Goal: Task Accomplishment & Management: Use online tool/utility

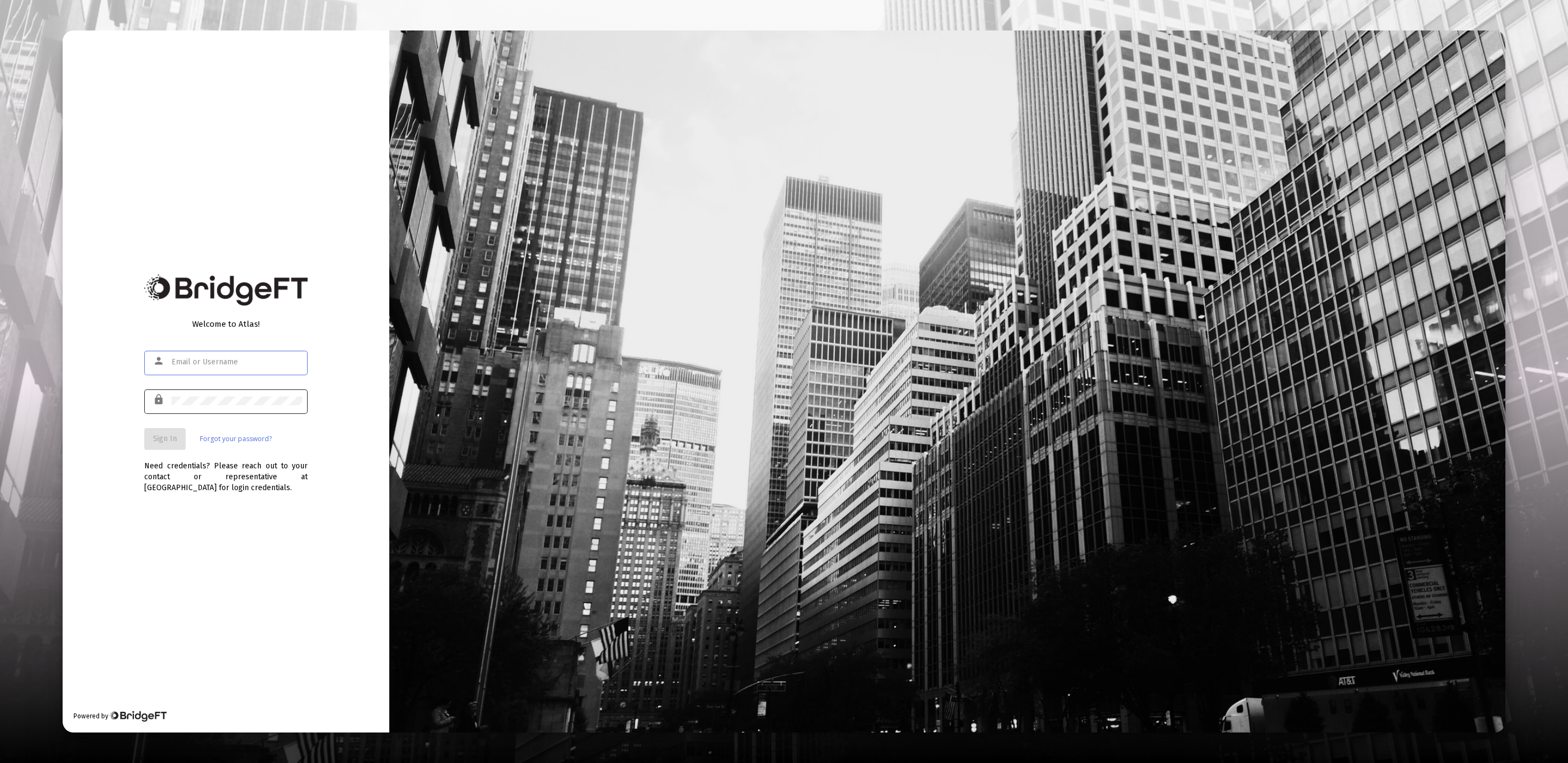
type input "[EMAIL_ADDRESS][DOMAIN_NAME]"
click at [181, 430] on button "Sign In" at bounding box center [165, 438] width 41 height 22
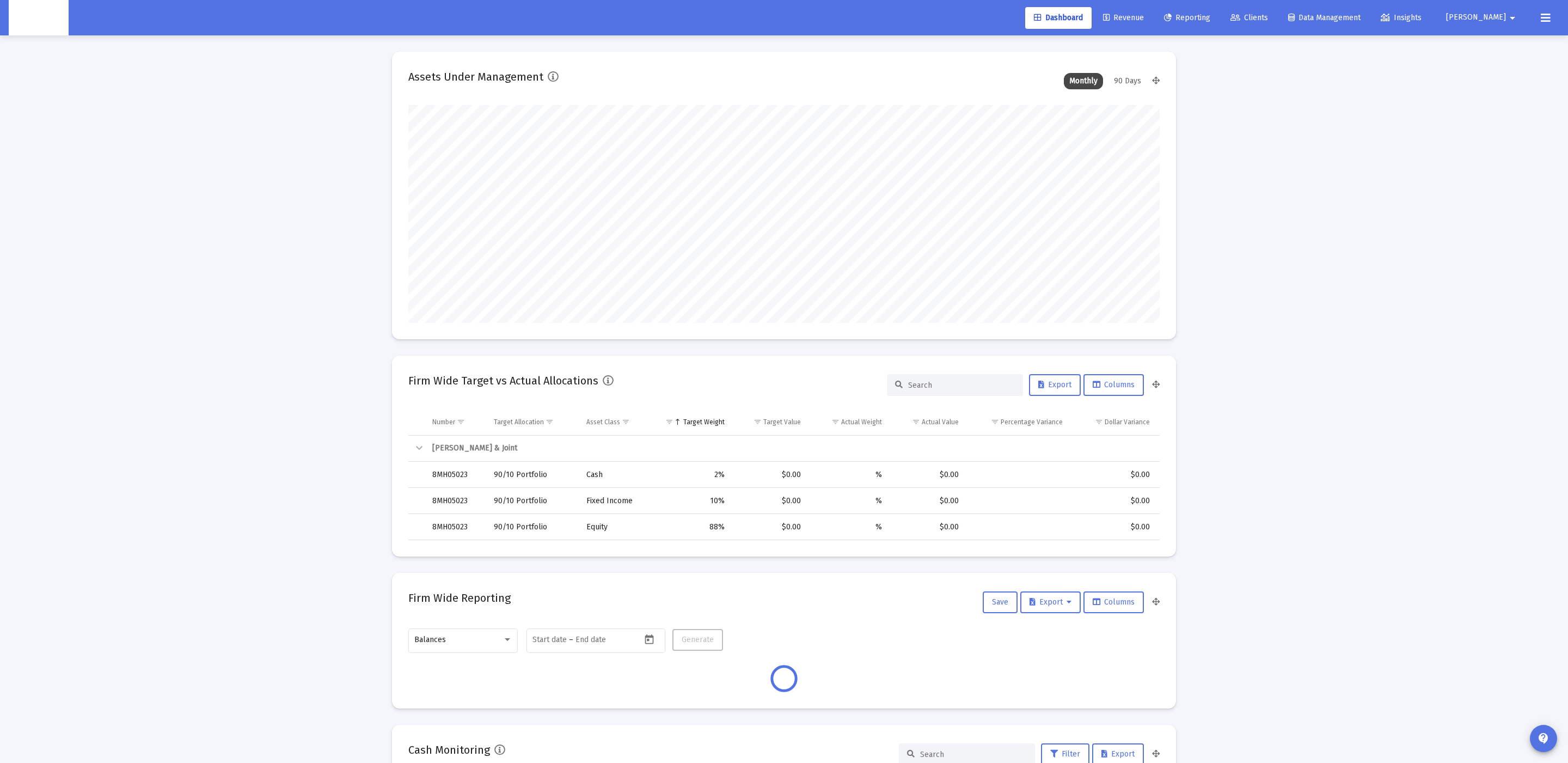
scroll to position [217, 405]
click at [1240, 19] on icon at bounding box center [1235, 18] width 10 height 7
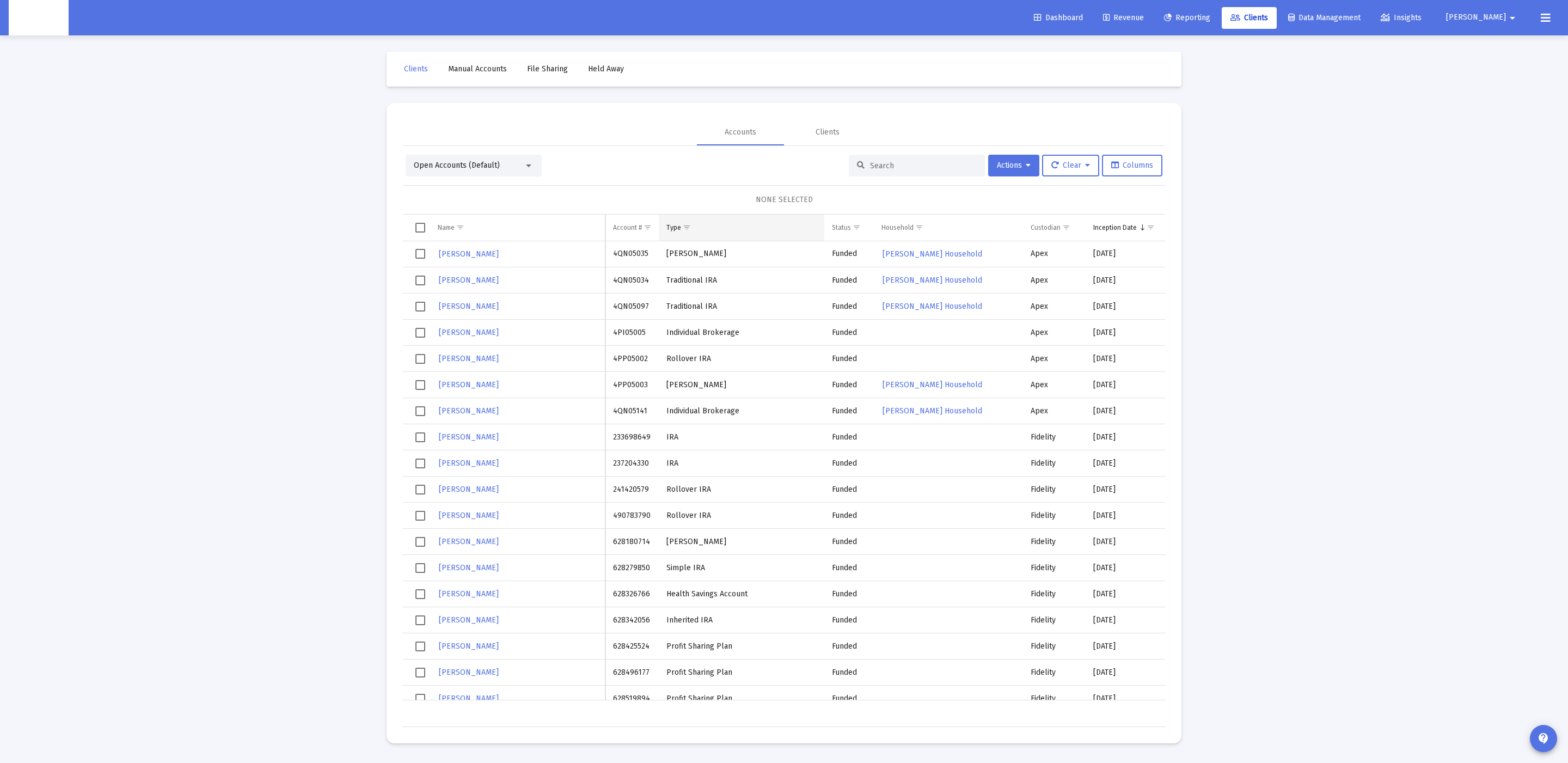
click at [686, 226] on span "Show filter options for column 'Type'" at bounding box center [687, 227] width 8 height 8
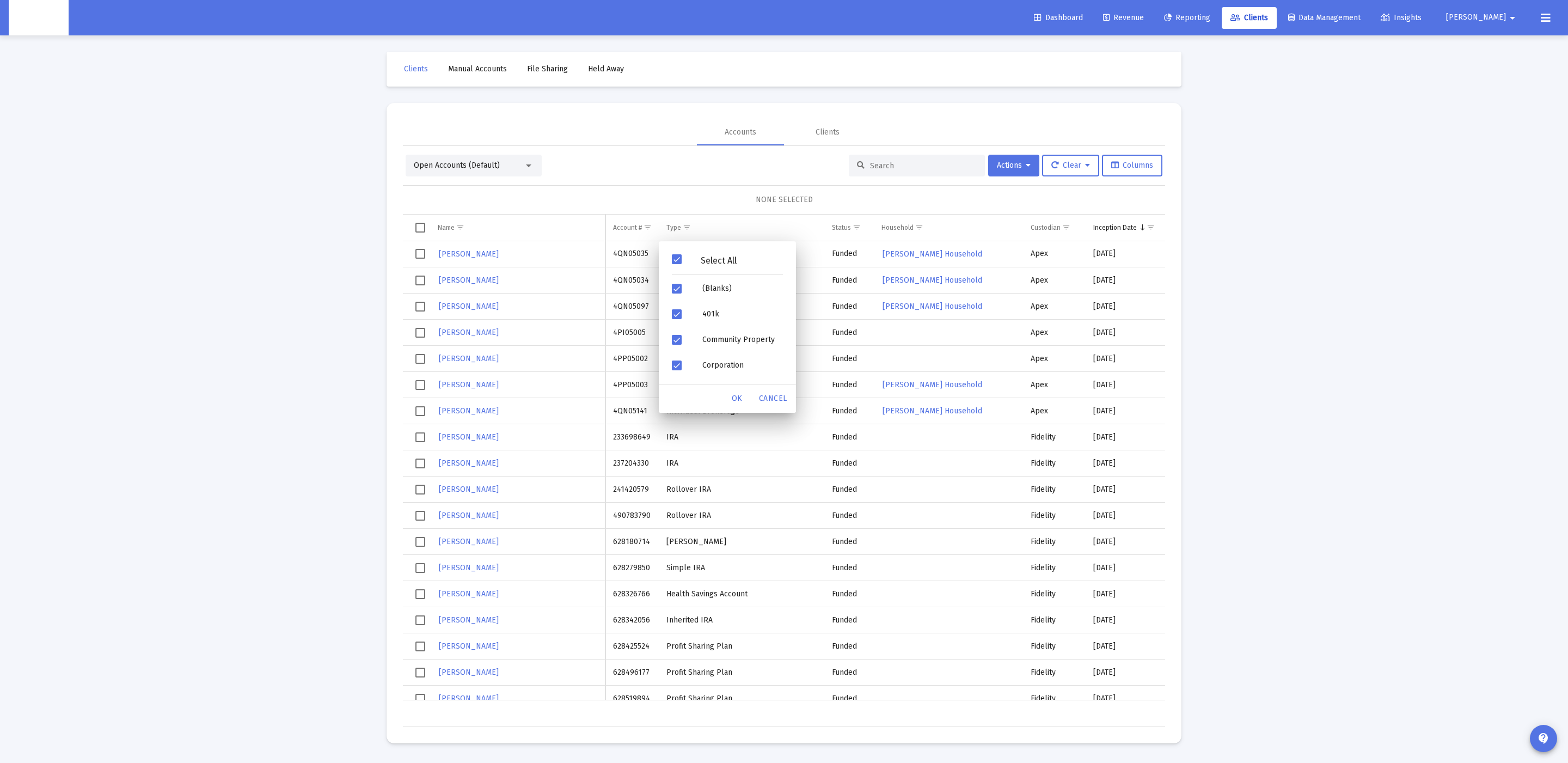
click at [675, 252] on div "Select All" at bounding box center [727, 261] width 128 height 28
drag, startPoint x: 688, startPoint y: 288, endPoint x: 690, endPoint y: 310, distance: 22.1
click at [688, 288] on div "Filter options" at bounding box center [679, 288] width 31 height 26
click at [730, 397] on div "OK" at bounding box center [737, 398] width 35 height 20
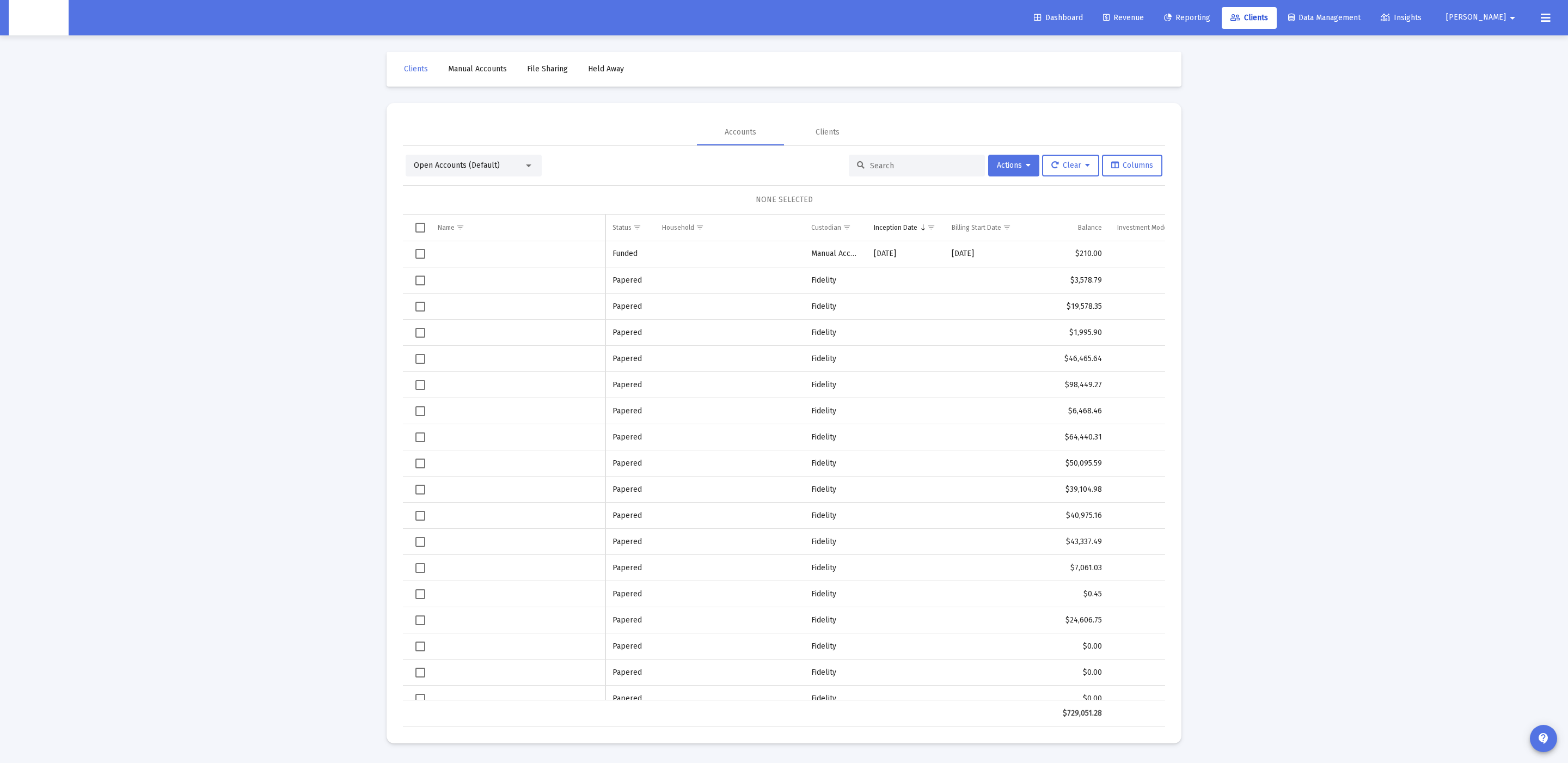
scroll to position [0, 200]
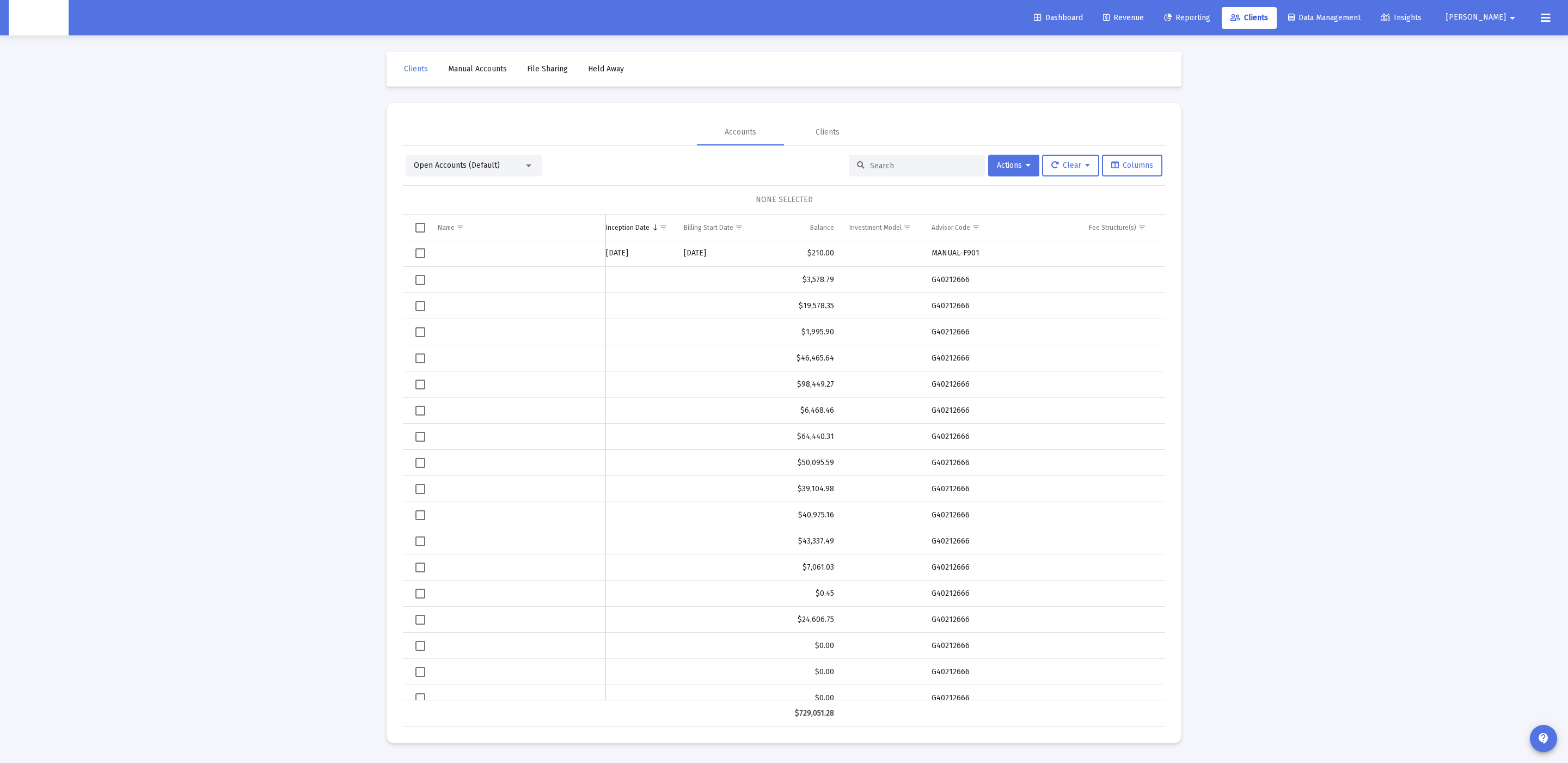
click at [956, 279] on td "G40212666" at bounding box center [1003, 280] width 157 height 26
copy td "G40212666"
click at [977, 224] on span "Show filter options for column 'Advisor Code'" at bounding box center [975, 227] width 8 height 8
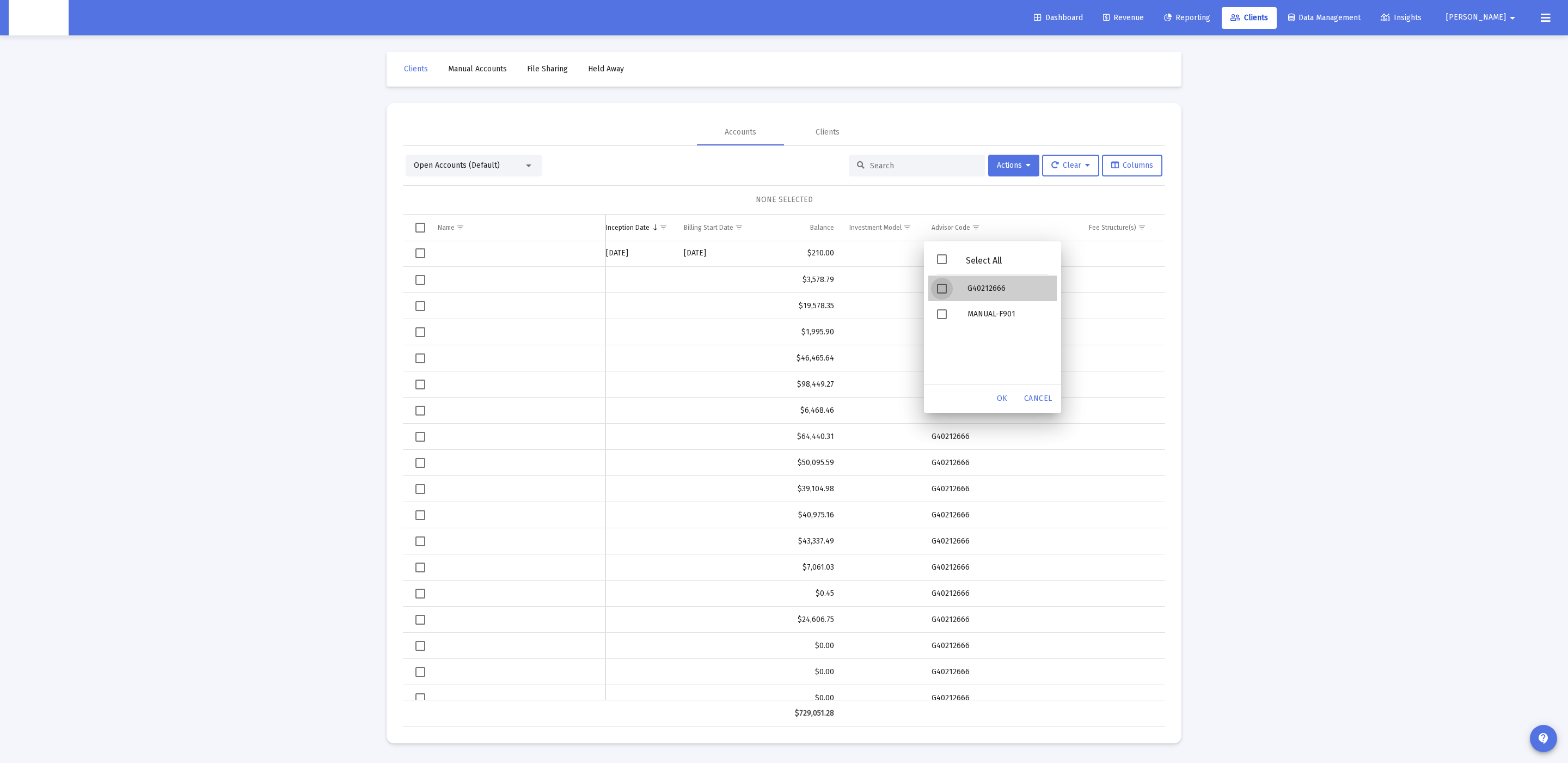
click at [971, 292] on div "G40212666" at bounding box center [1007, 288] width 98 height 26
click at [992, 397] on div "OK" at bounding box center [1002, 398] width 35 height 20
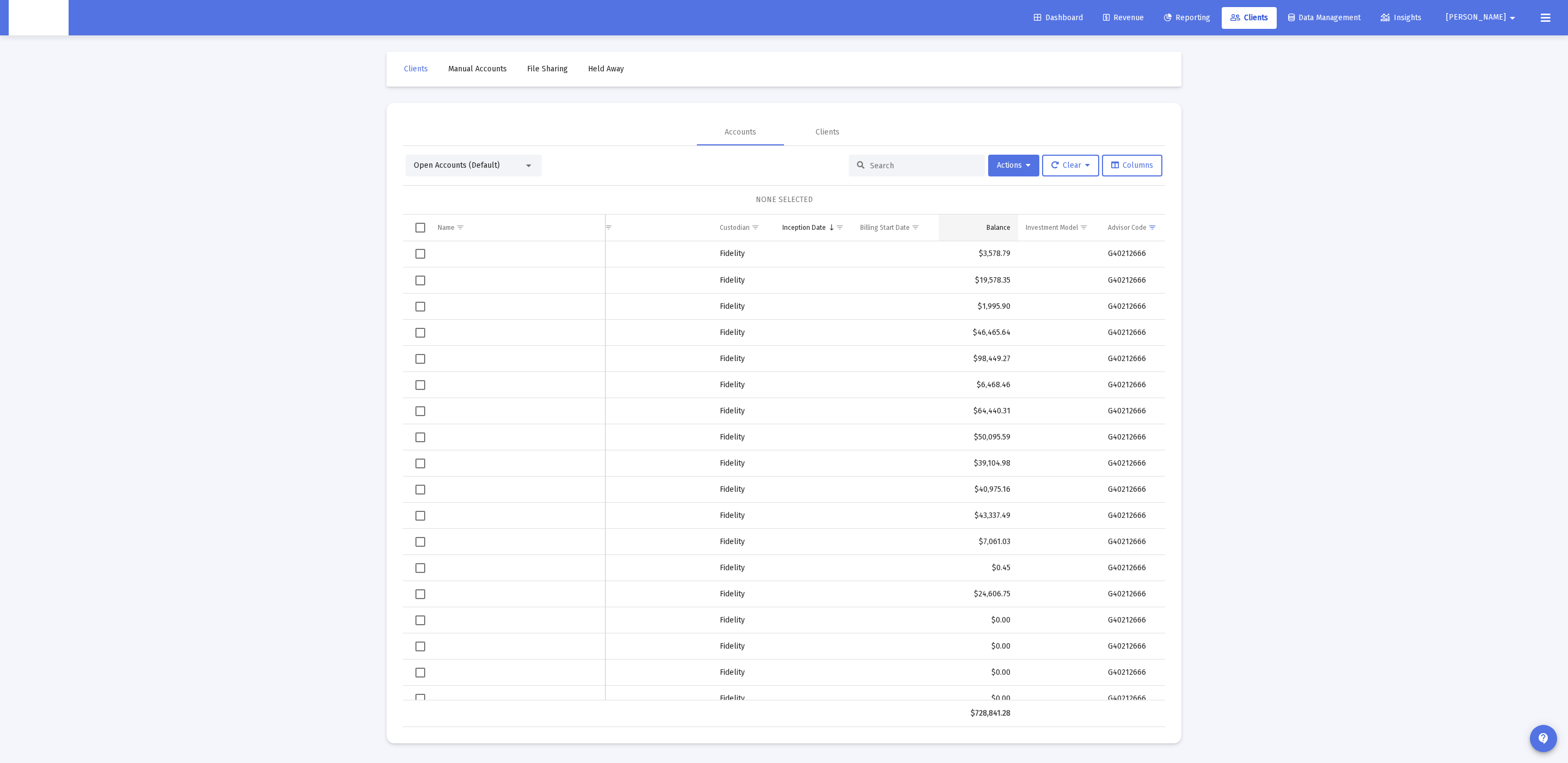
click at [1003, 228] on div "Balance" at bounding box center [998, 227] width 24 height 9
click at [995, 232] on td "Balance" at bounding box center [978, 227] width 79 height 26
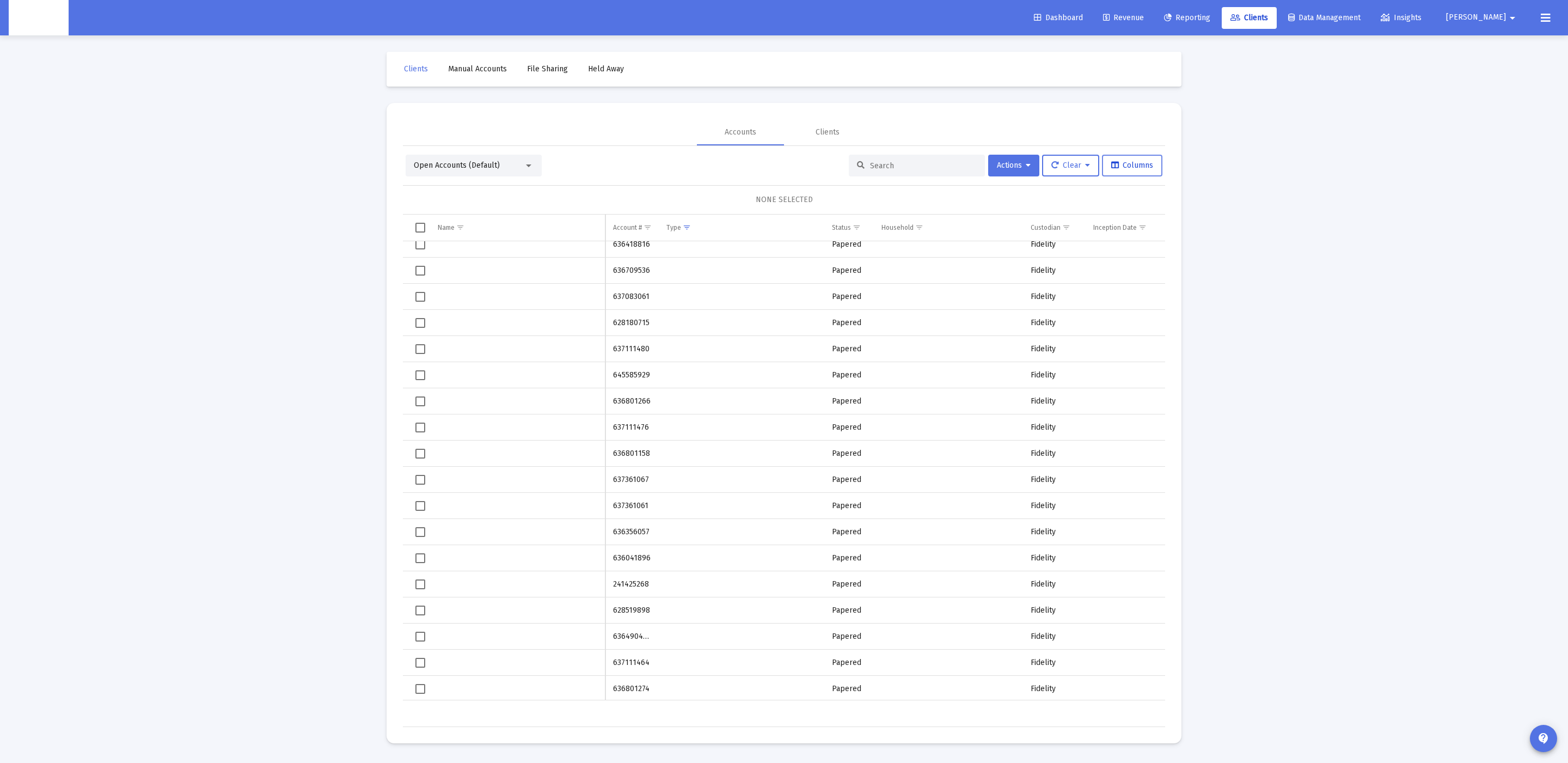
click at [1114, 165] on icon at bounding box center [1115, 165] width 7 height 7
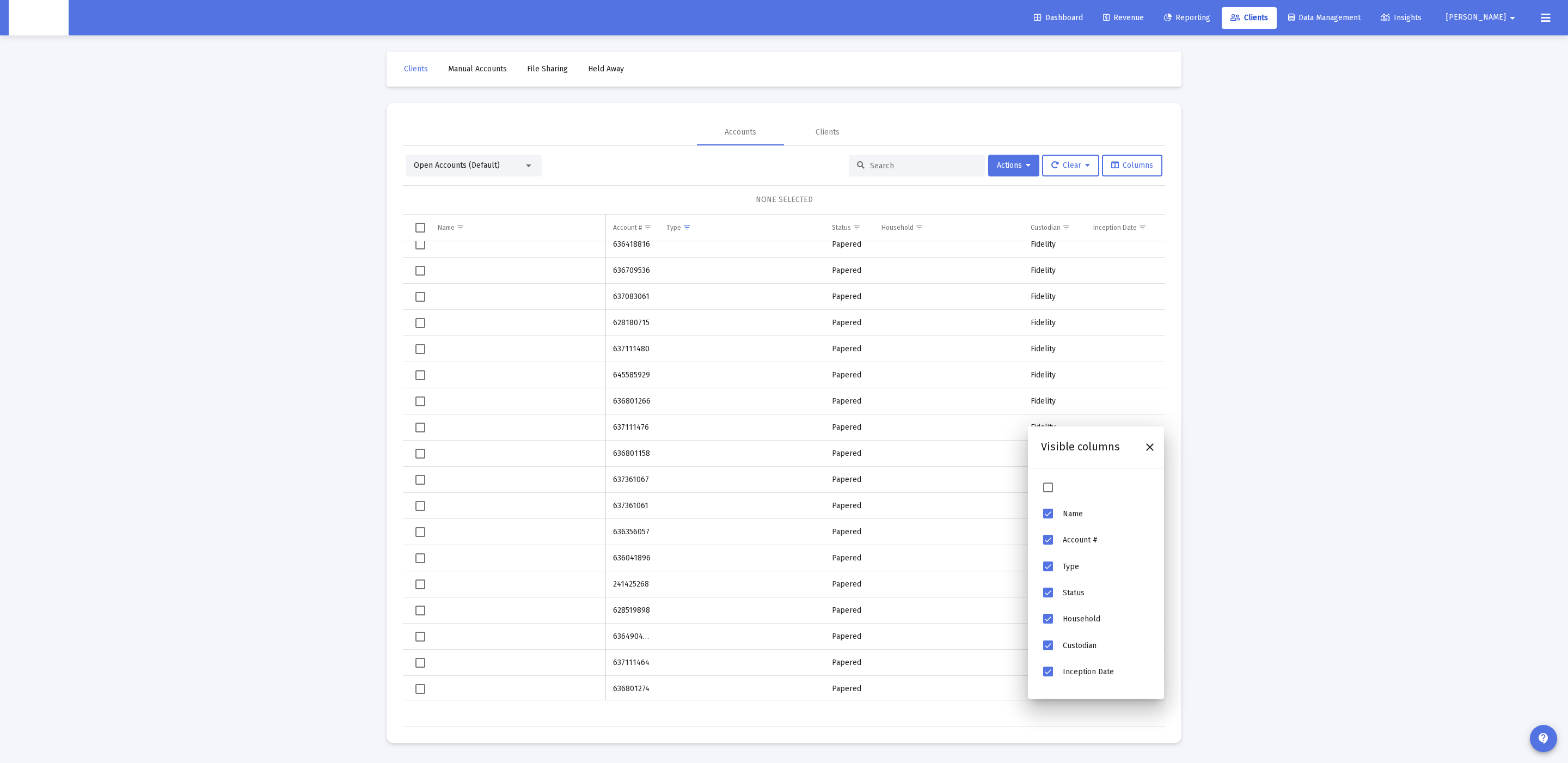
drag, startPoint x: 1274, startPoint y: 181, endPoint x: 1243, endPoint y: 185, distance: 31.3
click at [1273, 181] on div "Loading... Clients Manual Accounts File Sharing Held Away Accounts Clients Open…" at bounding box center [784, 381] width 1568 height 763
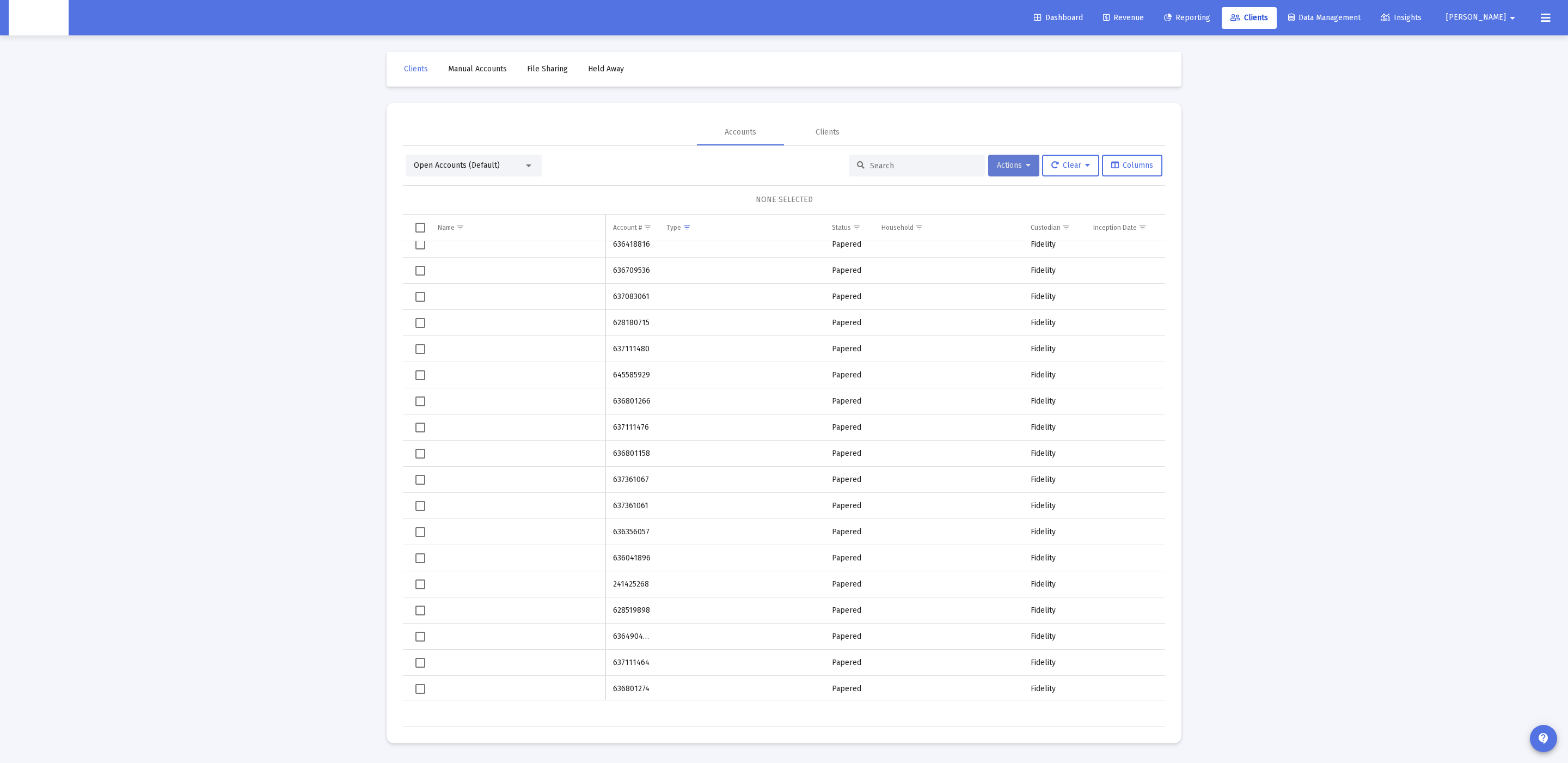
click at [1014, 157] on button "Actions" at bounding box center [1014, 165] width 51 height 22
drag, startPoint x: 1266, startPoint y: 251, endPoint x: 1202, endPoint y: 215, distance: 73.4
click at [1265, 251] on div at bounding box center [784, 381] width 1568 height 763
click at [1010, 163] on span "Actions" at bounding box center [1014, 165] width 34 height 9
click at [1119, 248] on button "Export All Rows" at bounding box center [1135, 246] width 74 height 26
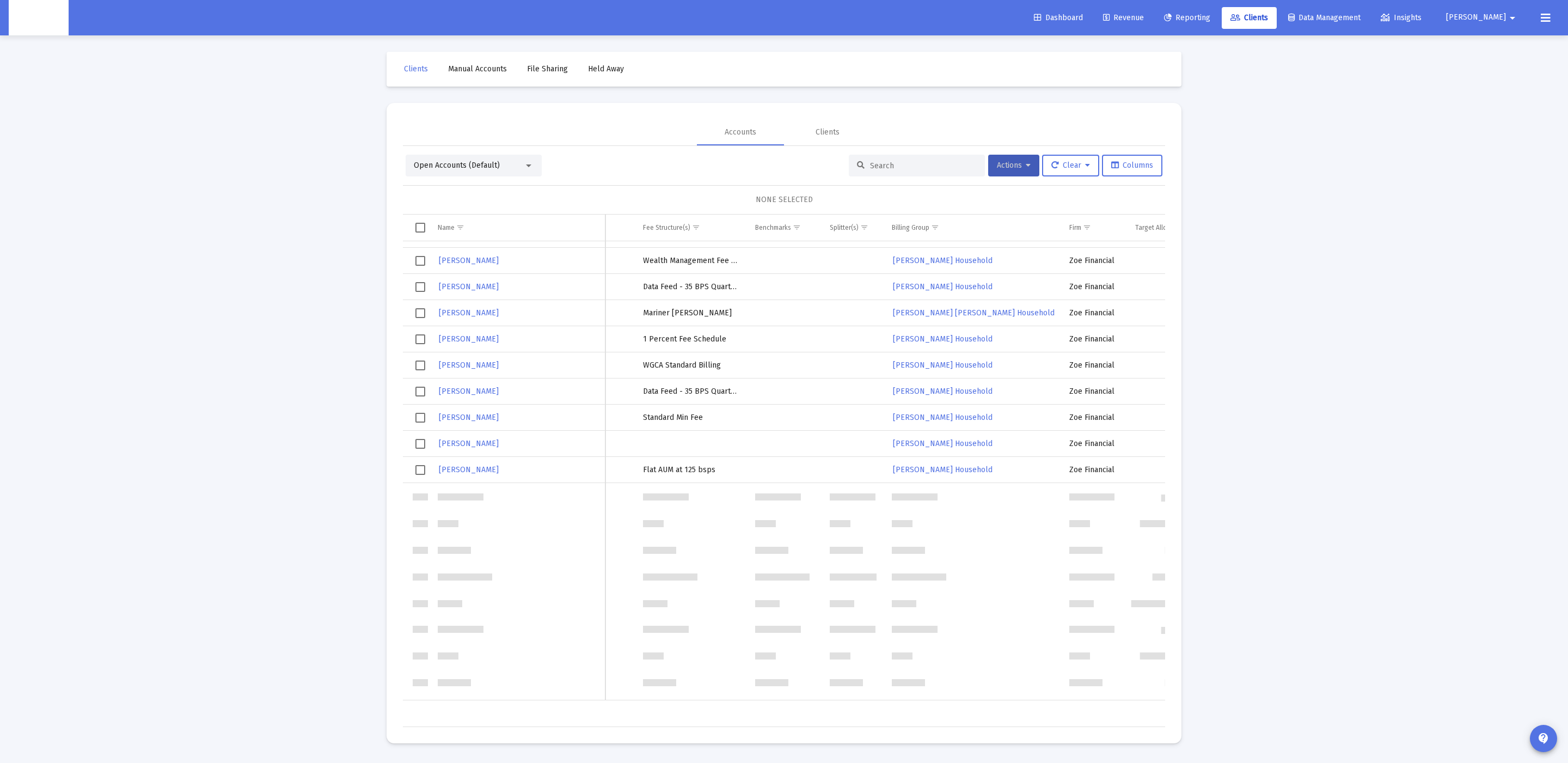
scroll to position [0, 0]
